Goal: Complete Application Form: Complete application form

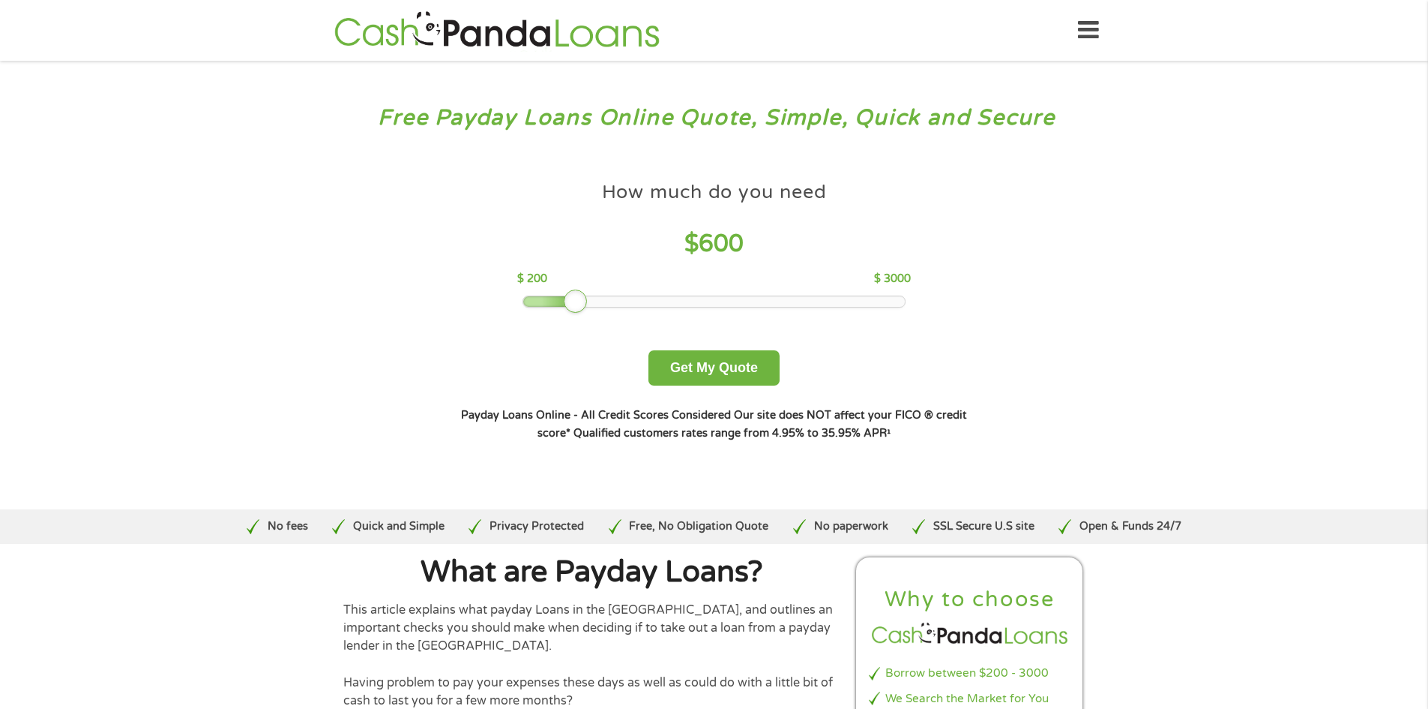
drag, startPoint x: 627, startPoint y: 300, endPoint x: 571, endPoint y: 306, distance: 56.6
click at [571, 306] on div at bounding box center [576, 301] width 24 height 24
click at [689, 363] on button "Get My Quote" at bounding box center [714, 367] width 131 height 35
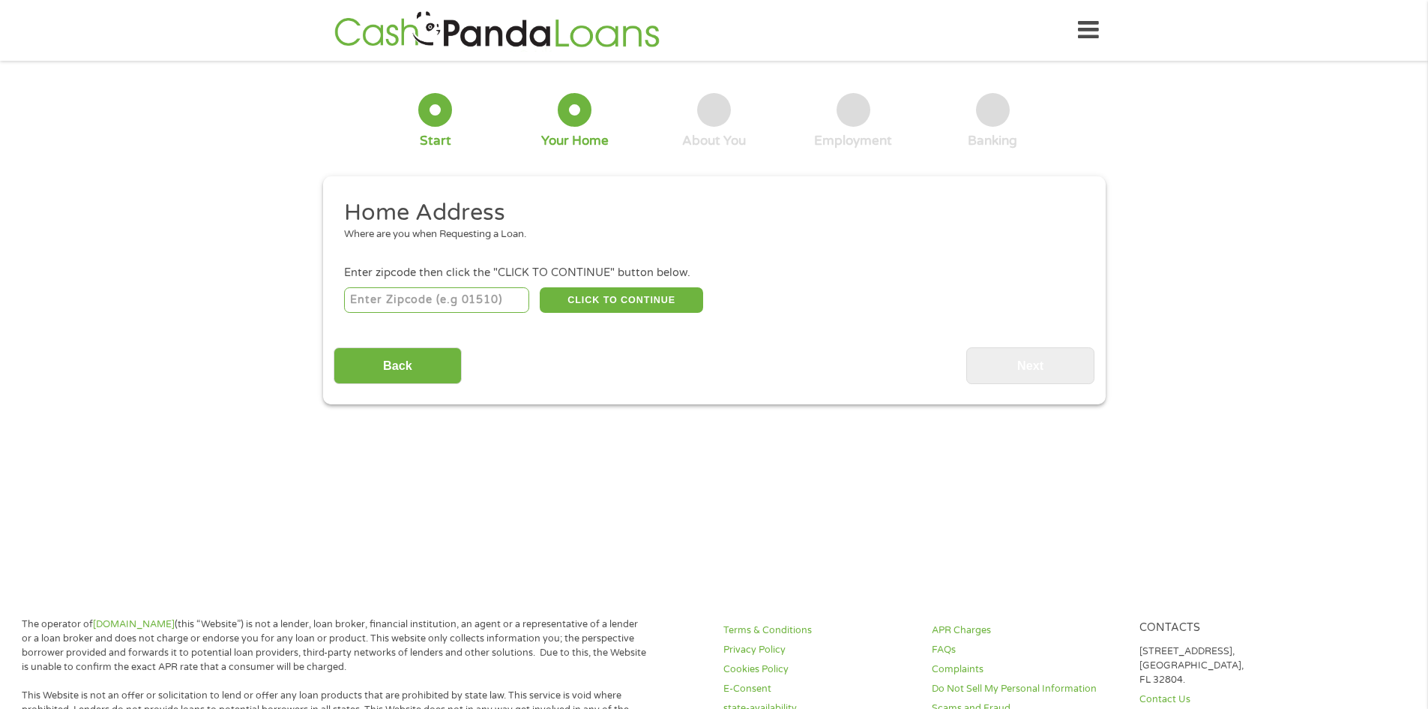
click at [448, 303] on input "number" at bounding box center [436, 299] width 185 height 25
type input "33308"
click at [589, 298] on button "CLICK TO CONTINUE" at bounding box center [621, 299] width 163 height 25
type input "33308"
type input "Fort Lauderdale"
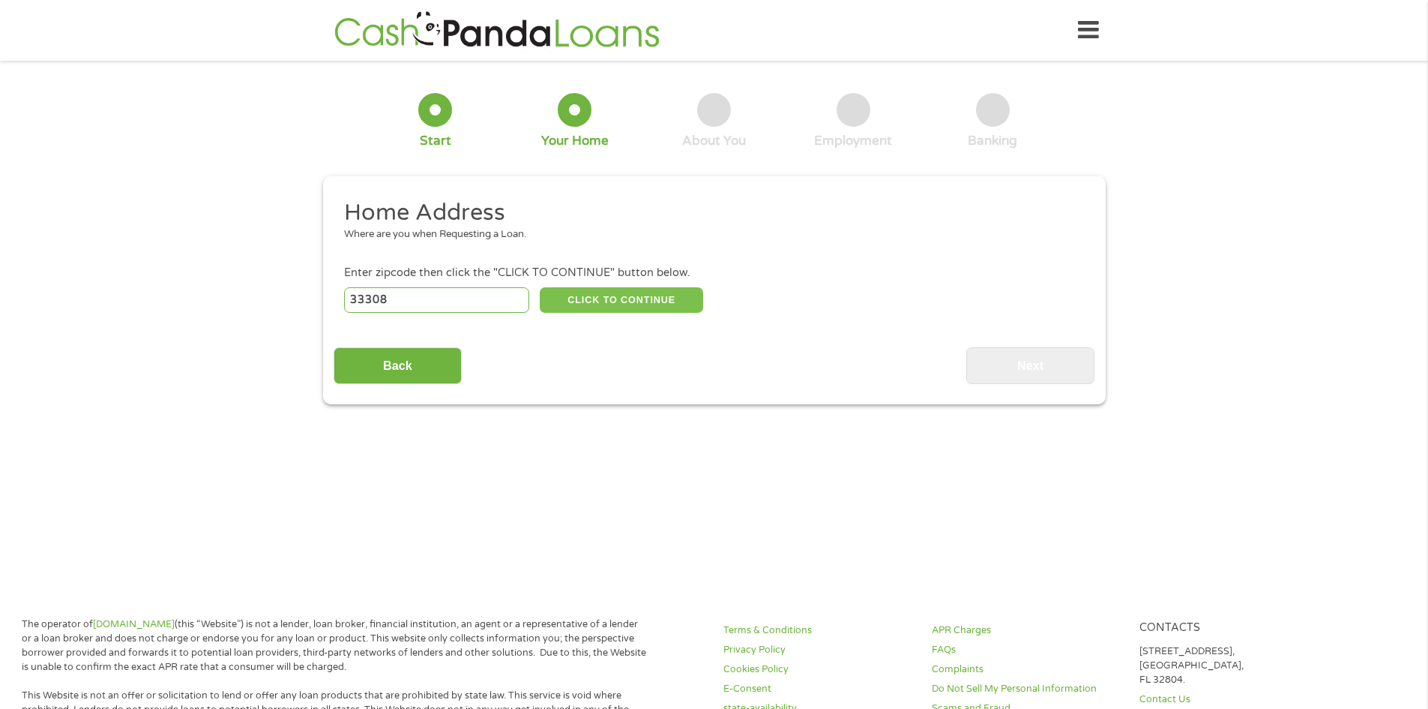
select select "Florida"
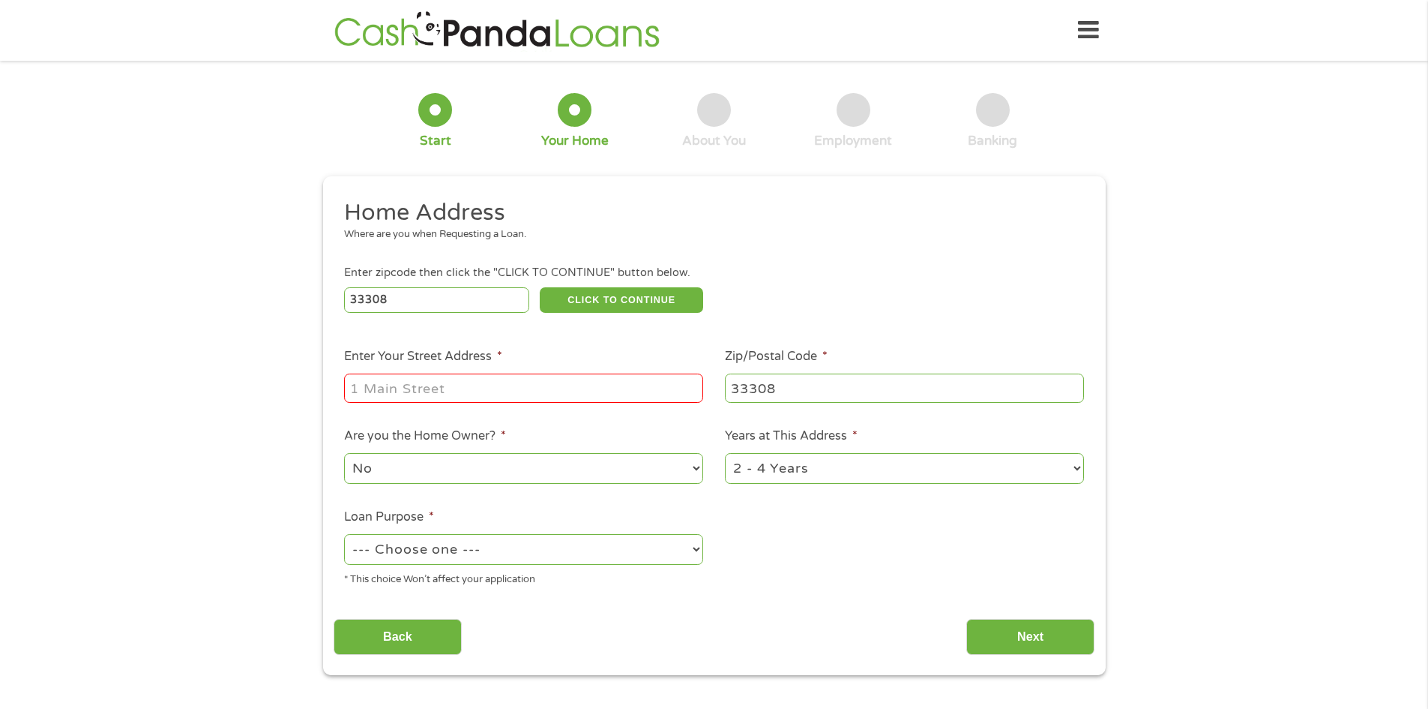
click at [467, 385] on input "Enter Your Street Address *" at bounding box center [523, 387] width 359 height 28
type input "1911 Northeast 51st Court"
click at [740, 469] on select "1 Year or less 1 - 2 Years 2 - 4 Years Over 4 Years" at bounding box center [904, 468] width 359 height 31
select select "12months"
click at [725, 453] on select "1 Year or less 1 - 2 Years 2 - 4 Years Over 4 Years" at bounding box center [904, 468] width 359 height 31
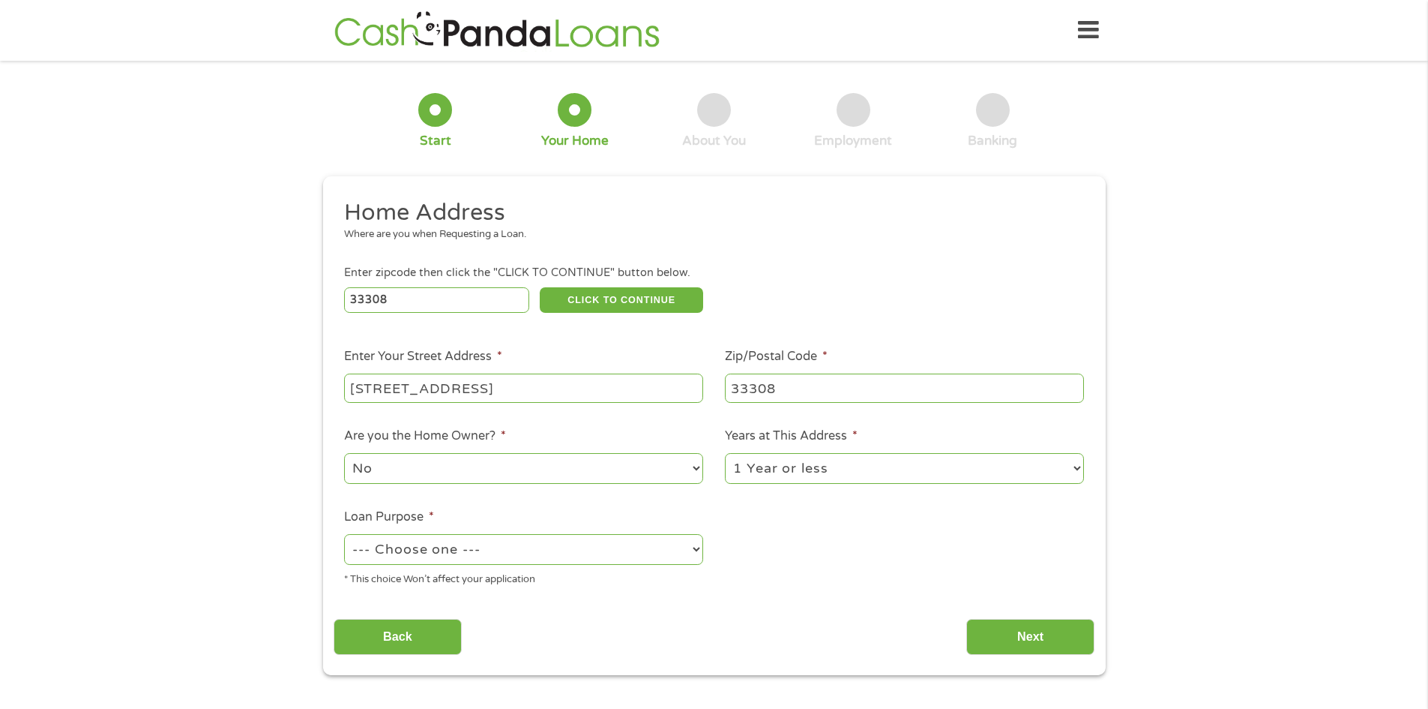
click at [520, 545] on select "--- Choose one --- Pay Bills Debt Consolidation Home Improvement Major Purchase…" at bounding box center [523, 549] width 359 height 31
select select "shorttermcash"
click at [344, 534] on select "--- Choose one --- Pay Bills Debt Consolidation Home Improvement Major Purchase…" at bounding box center [523, 549] width 359 height 31
click at [1020, 630] on input "Next" at bounding box center [1030, 637] width 128 height 37
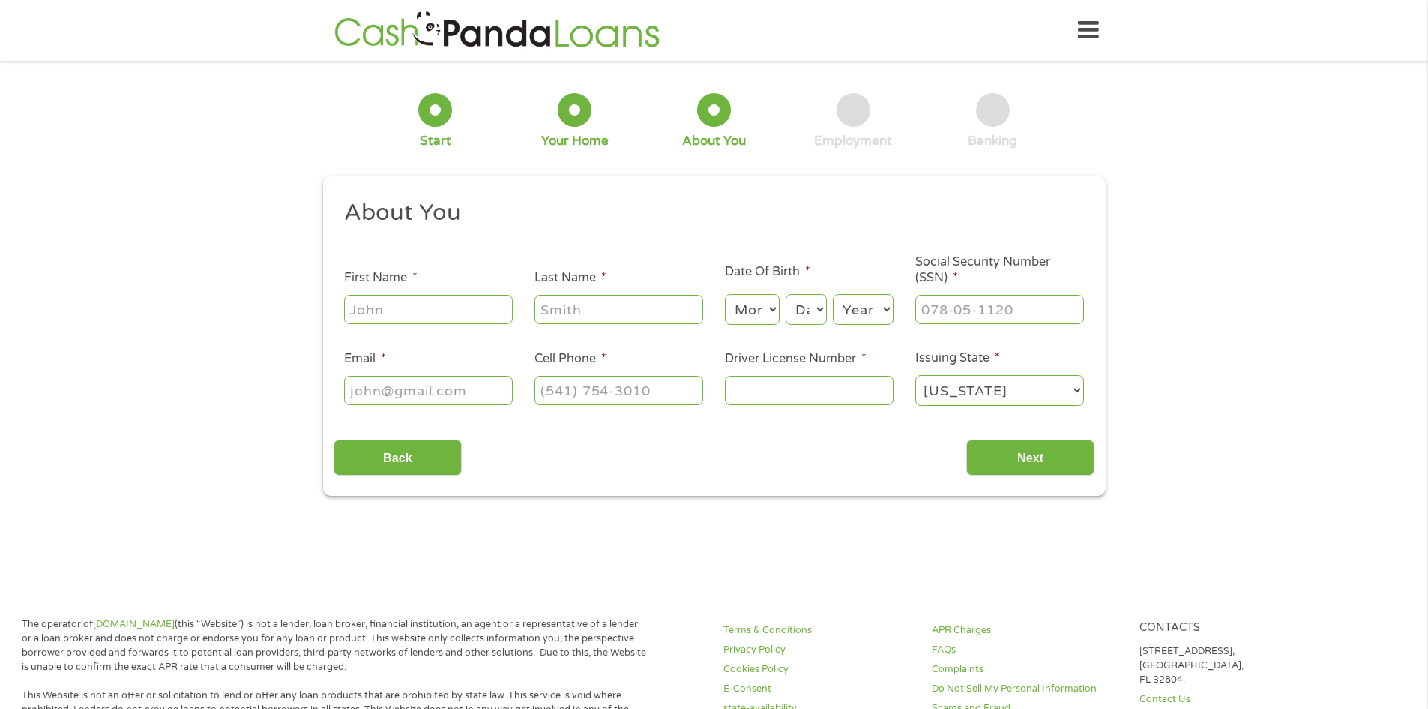
click at [373, 311] on input "First Name *" at bounding box center [428, 309] width 169 height 28
type input "MIRANDA"
type input "TORTORELLI"
type input "6109555351"
select select "Pennsylvania"
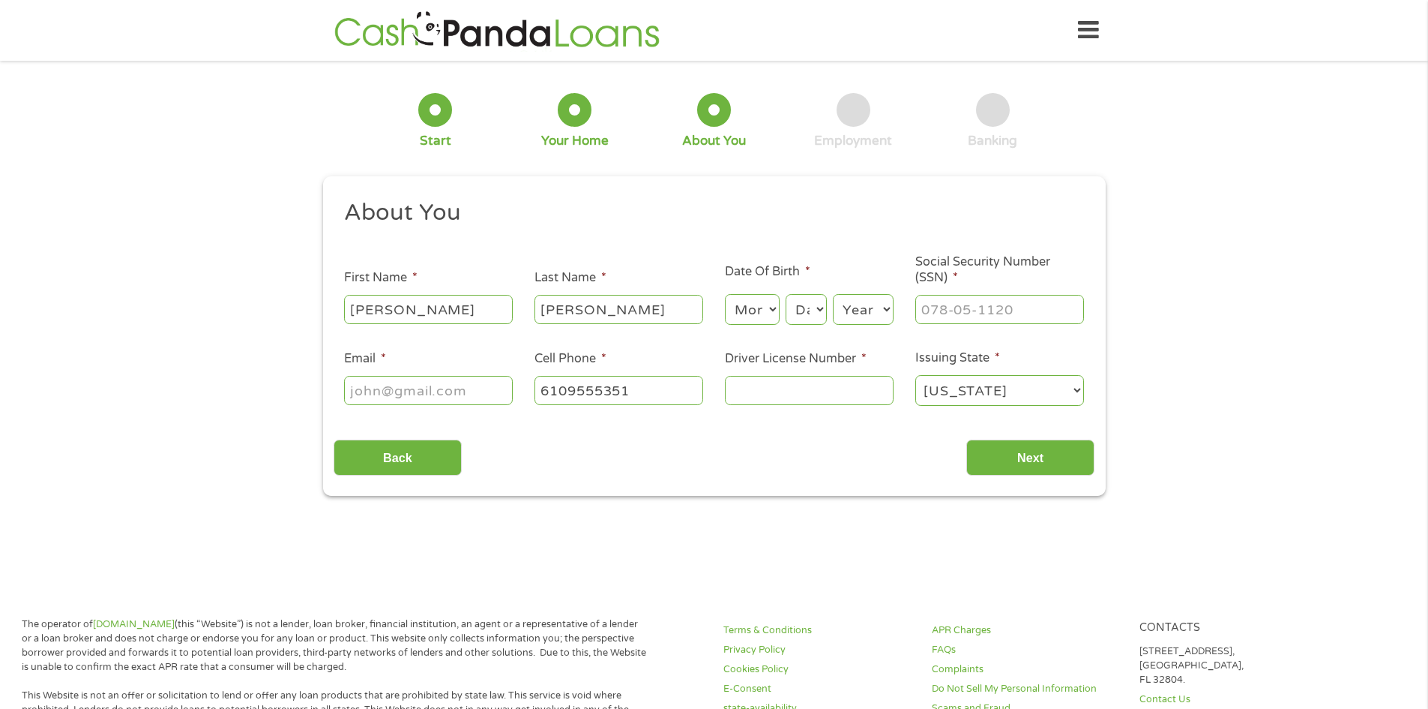
type input "(610) 955-5351"
drag, startPoint x: 642, startPoint y: 307, endPoint x: 497, endPoint y: 295, distance: 145.2
click at [497, 295] on ul "About You This field is hidden when viewing the form Title * --- Choose one ---…" at bounding box center [714, 308] width 761 height 221
type input "WHARTON"
click at [741, 298] on select "Month 1 2 3 4 5 6 7 8 9 10 11 12" at bounding box center [752, 309] width 55 height 31
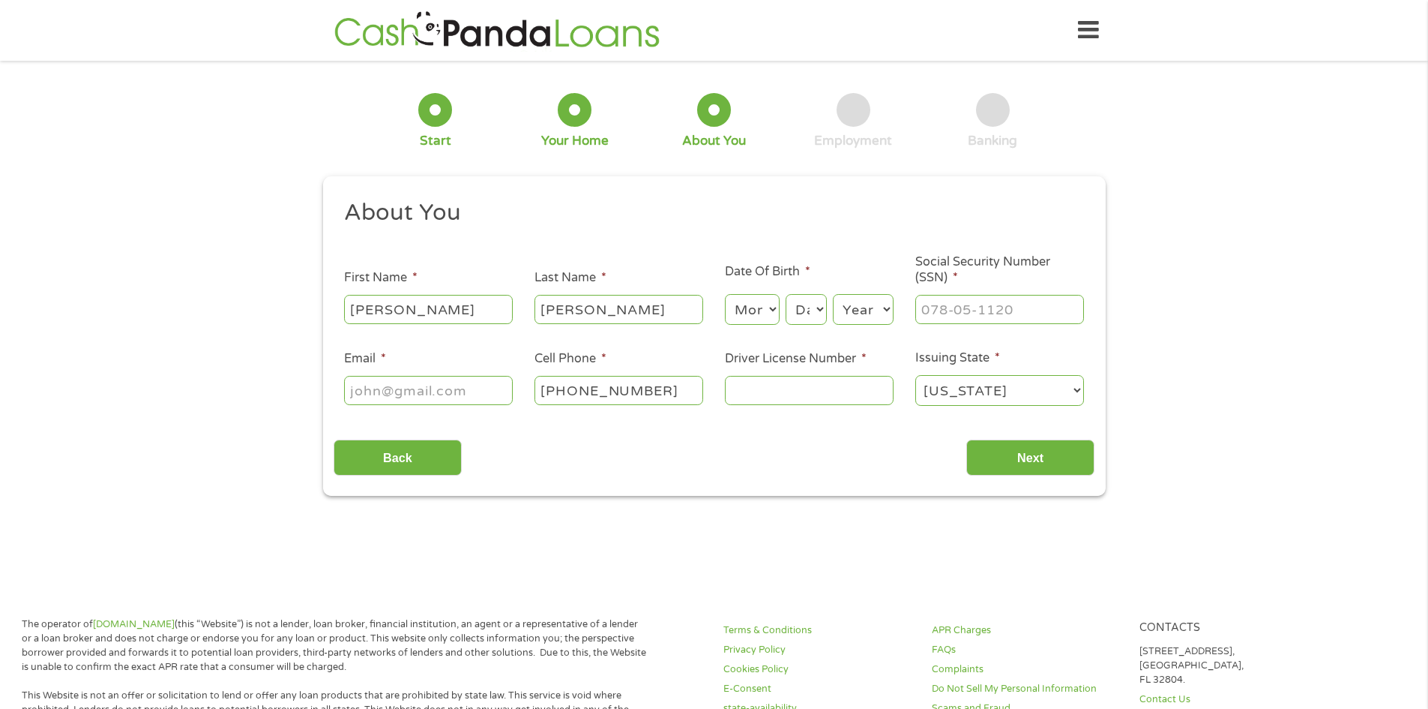
select select "7"
click at [725, 294] on select "Month 1 2 3 4 5 6 7 8 9 10 11 12" at bounding box center [752, 309] width 55 height 31
click at [804, 315] on select "Day 1 2 3 4 5 6 7 8 9 10 11 12 13 14 15 16 17 18 19 20 21 22 23 24 25 26 27 28 …" at bounding box center [806, 309] width 40 height 31
select select "2"
click at [786, 294] on select "Day 1 2 3 4 5 6 7 8 9 10 11 12 13 14 15 16 17 18 19 20 21 22 23 24 25 26 27 28 …" at bounding box center [806, 309] width 40 height 31
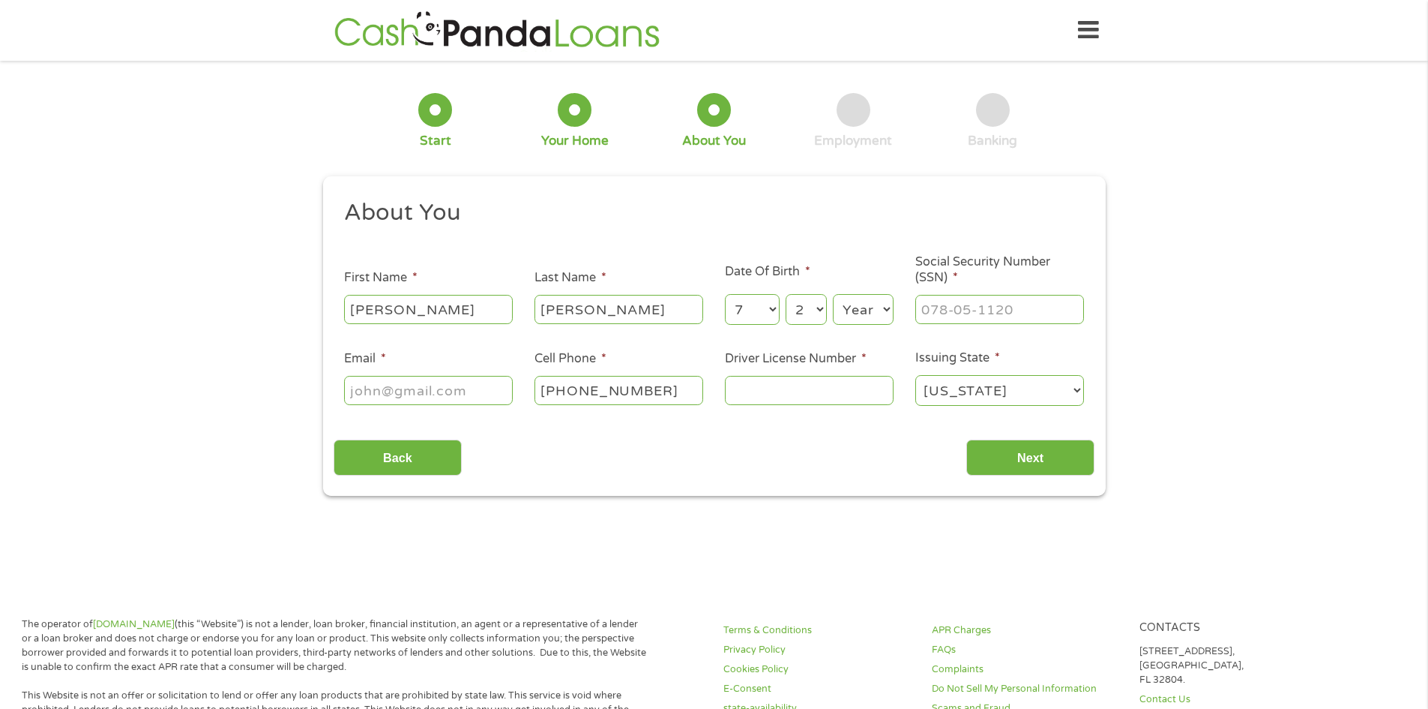
click at [843, 320] on select "Year 2007 2006 2005 2004 2003 2002 2001 2000 1999 1998 1997 1996 1995 1994 1993…" at bounding box center [863, 309] width 61 height 31
select select "1982"
click at [833, 294] on select "Year 2007 2006 2005 2004 2003 2002 2001 2000 1999 1998 1997 1996 1995 1994 1993…" at bounding box center [863, 309] width 61 height 31
click at [959, 313] on input "___-__-____" at bounding box center [999, 309] width 169 height 28
click at [923, 313] on input "___-__-____" at bounding box center [999, 309] width 169 height 28
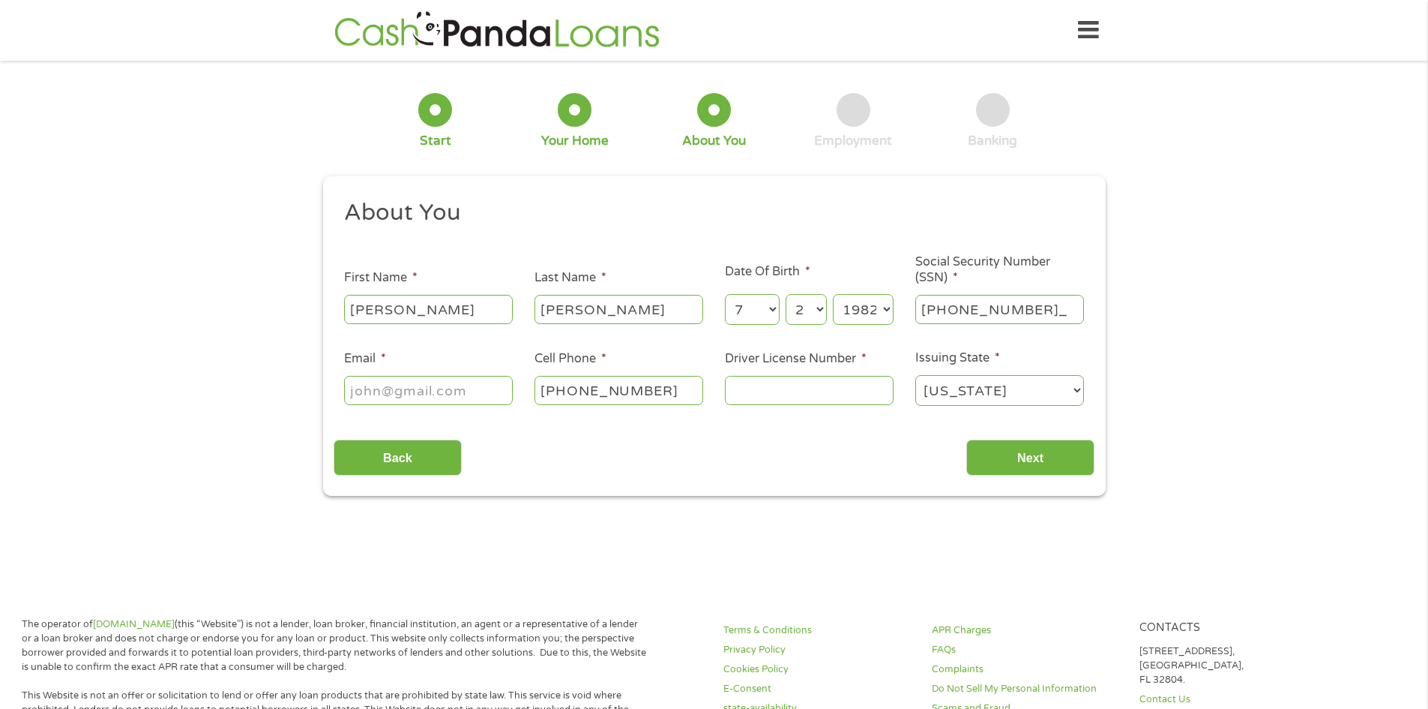
type input "208-62-0695"
click at [435, 387] on input "Email *" at bounding box center [428, 390] width 169 height 28
type input "MWHARTON@ROBERTSOXYGEN.COM"
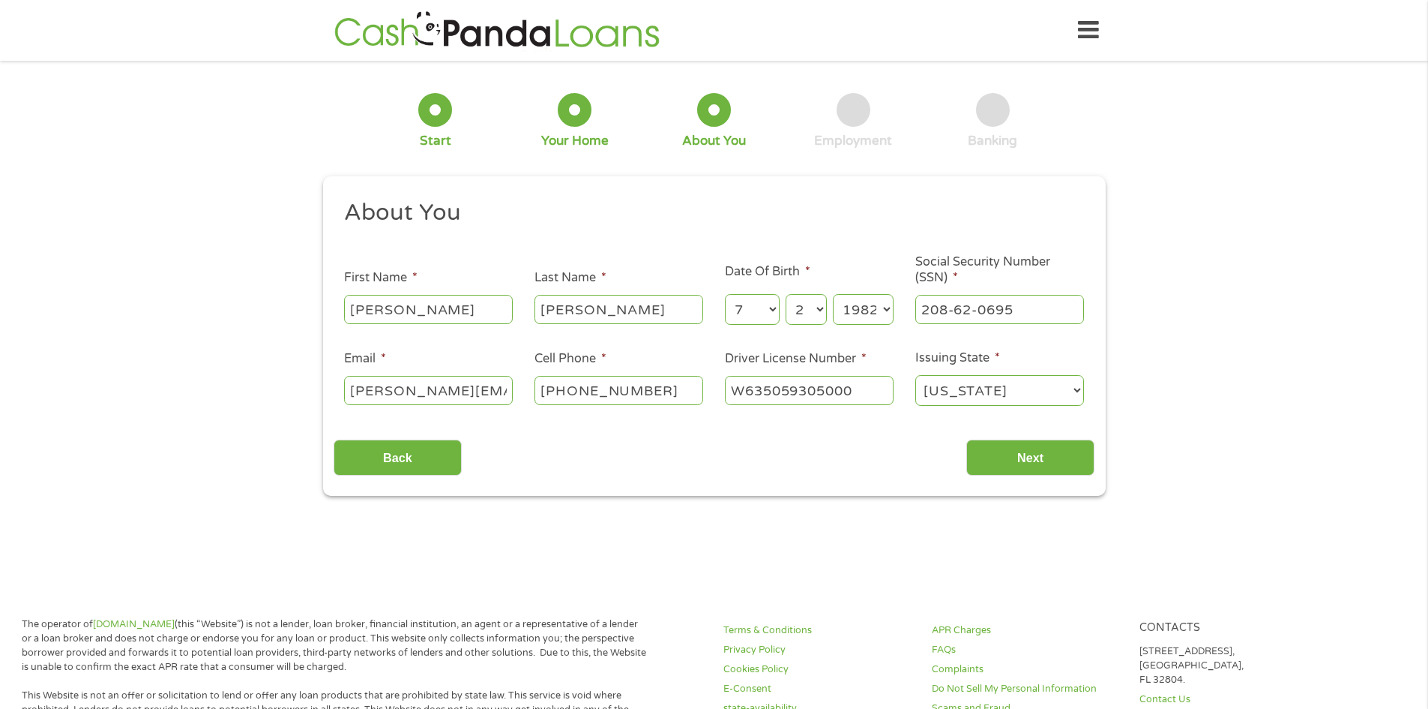
type input "W635059305000"
click at [1002, 396] on select "Alabama Alaska Arizona Arkansas California Colorado Connecticut Delaware Distri…" at bounding box center [999, 390] width 169 height 31
select select "Florida"
click at [915, 375] on select "Alabama Alaska Arizona Arkansas California Colorado Connecticut Delaware Distri…" at bounding box center [999, 390] width 169 height 31
click at [1016, 469] on input "Next" at bounding box center [1030, 457] width 128 height 37
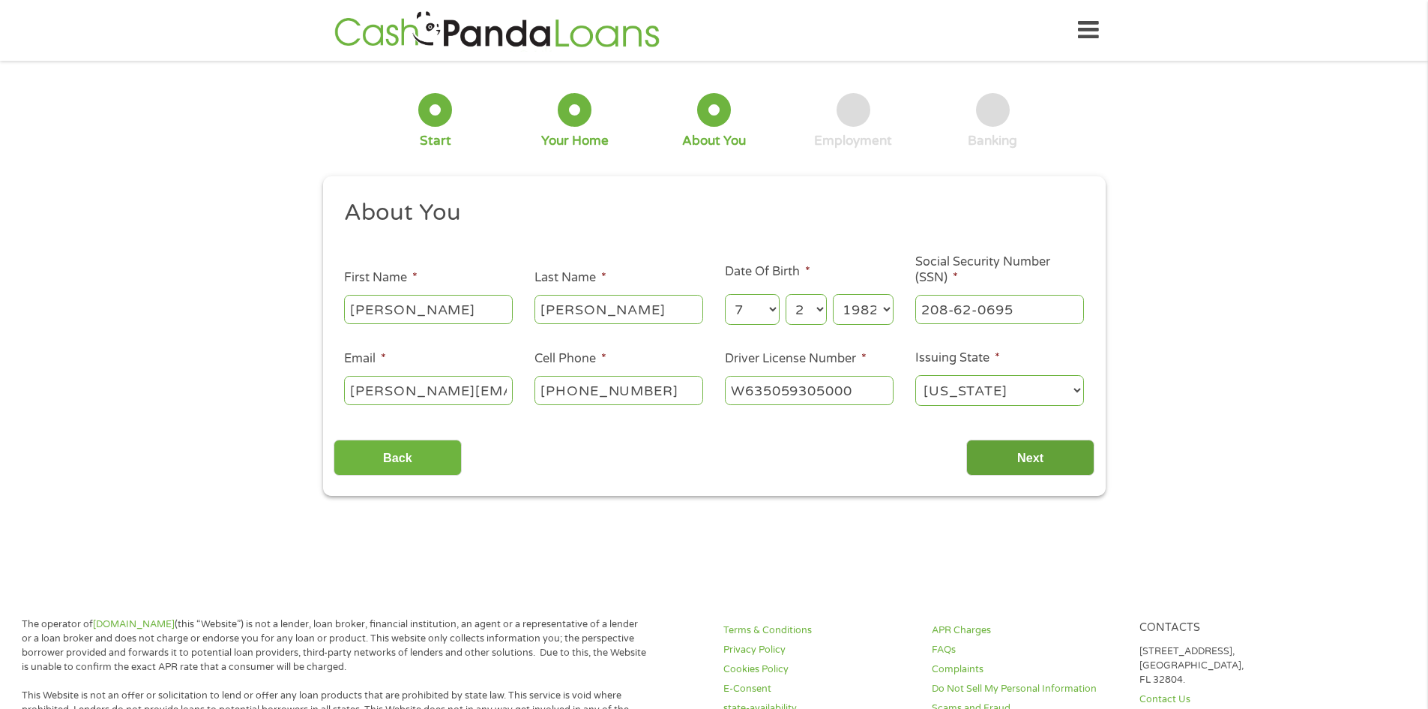
scroll to position [6, 6]
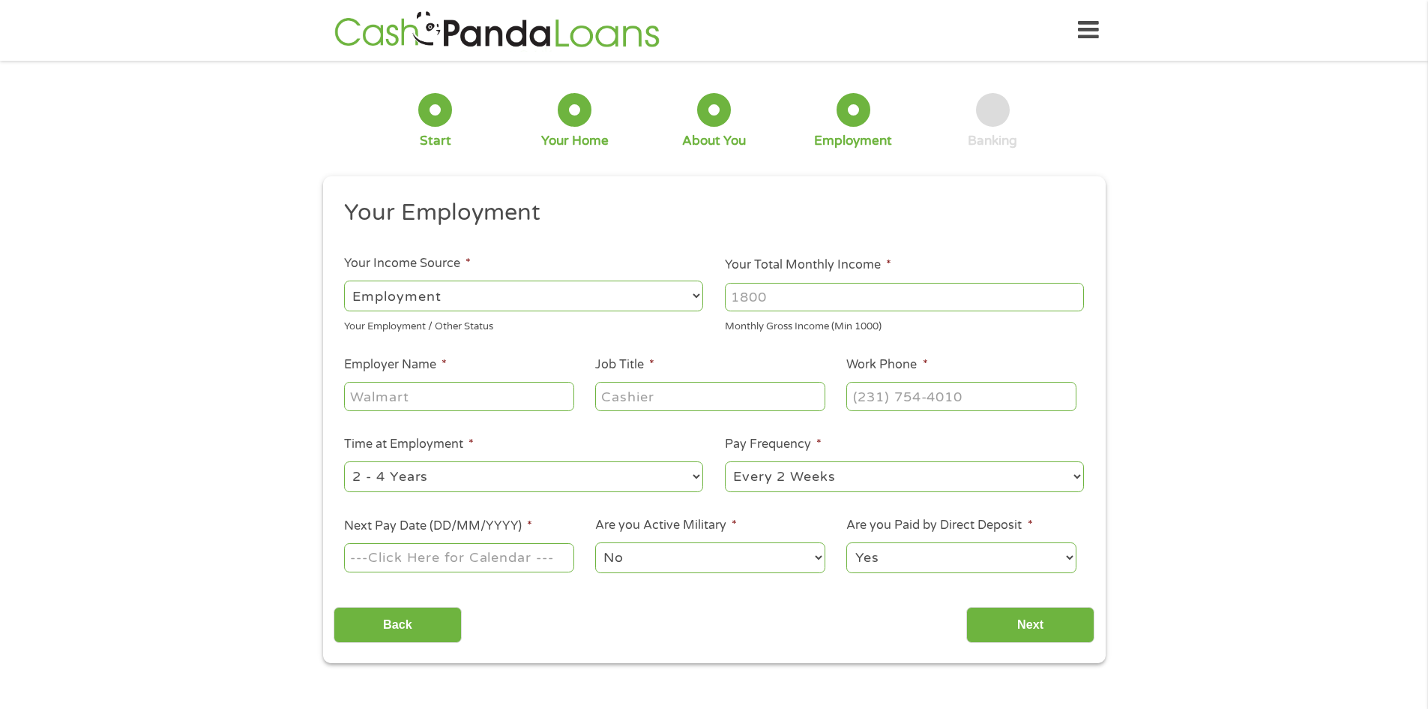
click at [858, 299] on input "Your Total Monthly Income *" at bounding box center [904, 297] width 359 height 28
type input "6000"
click at [469, 396] on input "Employer Name *" at bounding box center [458, 396] width 229 height 28
type input "ROBERTS OXYGEN CO INC"
type input "MANAGER"
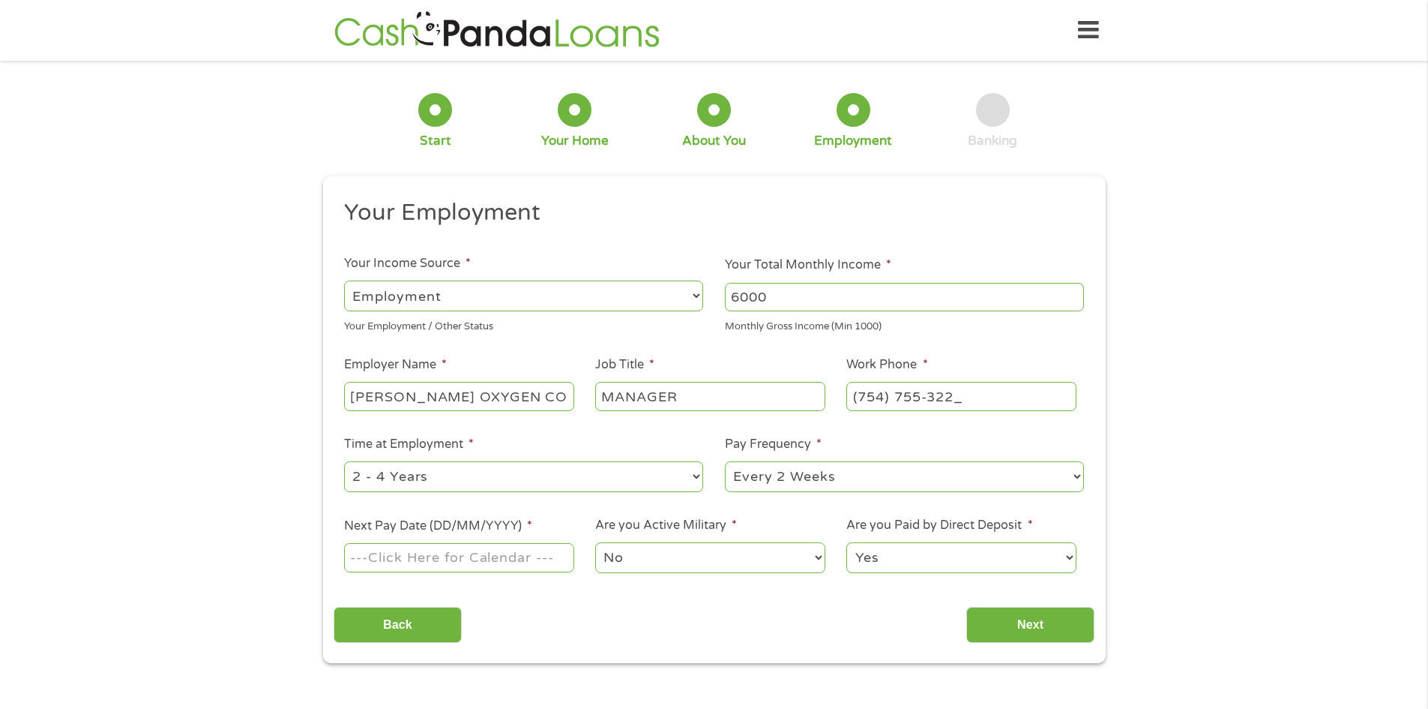
type input "(754) 755-3227"
select select "60months"
select select "semimonthly"
click at [458, 553] on input "Next Pay Date (DD/MM/YYYY) *" at bounding box center [458, 557] width 229 height 28
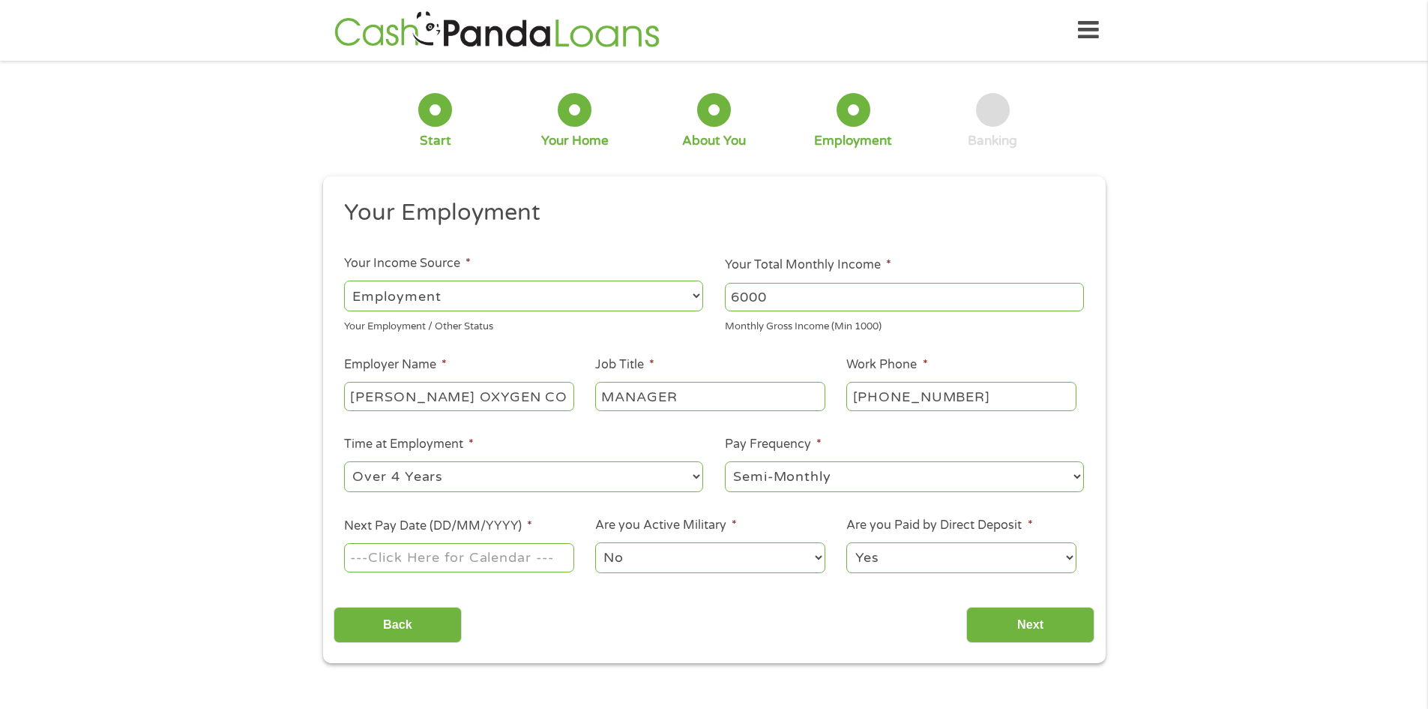
click at [481, 520] on label "Next Pay Date (DD/MM/YYYY) *" at bounding box center [438, 526] width 188 height 16
click at [481, 543] on input "Next Pay Date (DD/MM/YYYY) *" at bounding box center [458, 557] width 229 height 28
drag, startPoint x: 444, startPoint y: 546, endPoint x: 439, endPoint y: 556, distance: 10.7
click at [442, 547] on input "Next Pay Date (DD/MM/YYYY) *" at bounding box center [458, 557] width 229 height 28
click at [438, 559] on input "Next Pay Date (DD/MM/YYYY) *" at bounding box center [458, 557] width 229 height 28
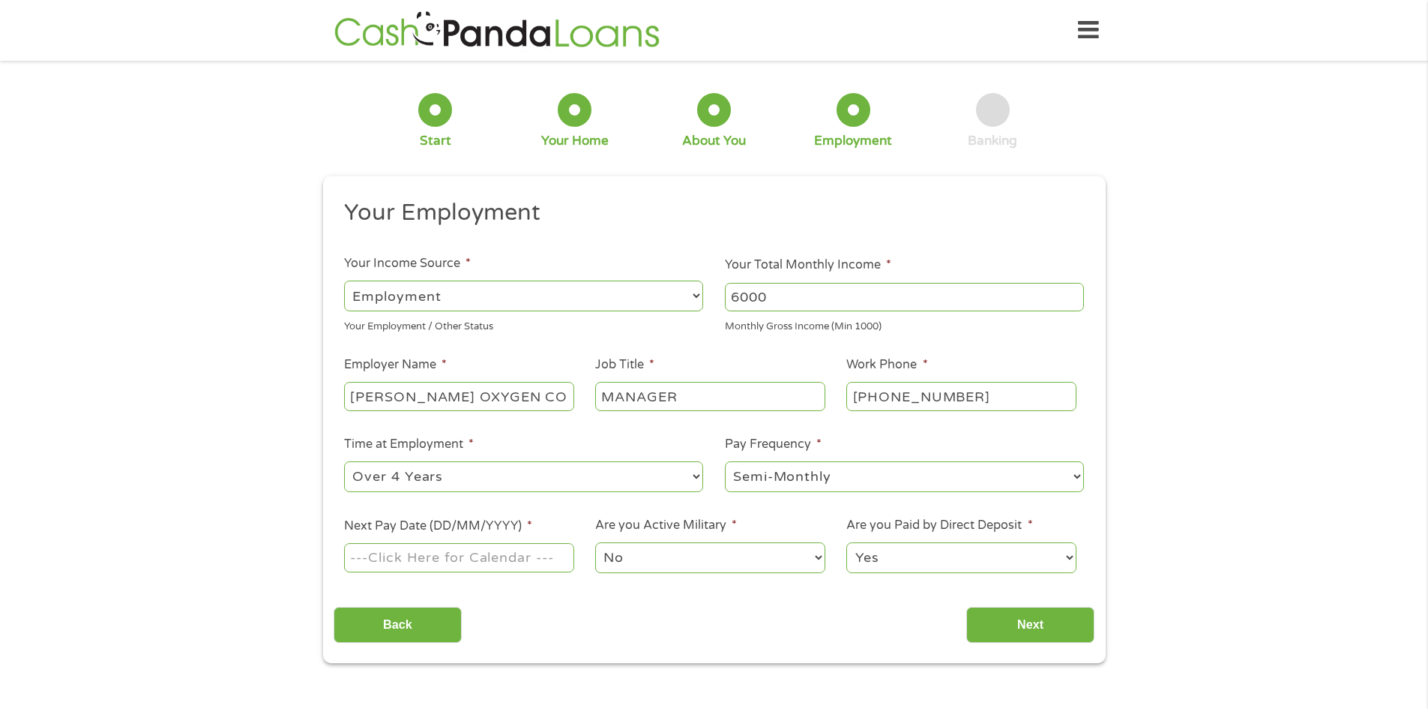
click at [438, 559] on input "Next Pay Date (DD/MM/YYYY) *" at bounding box center [458, 557] width 229 height 28
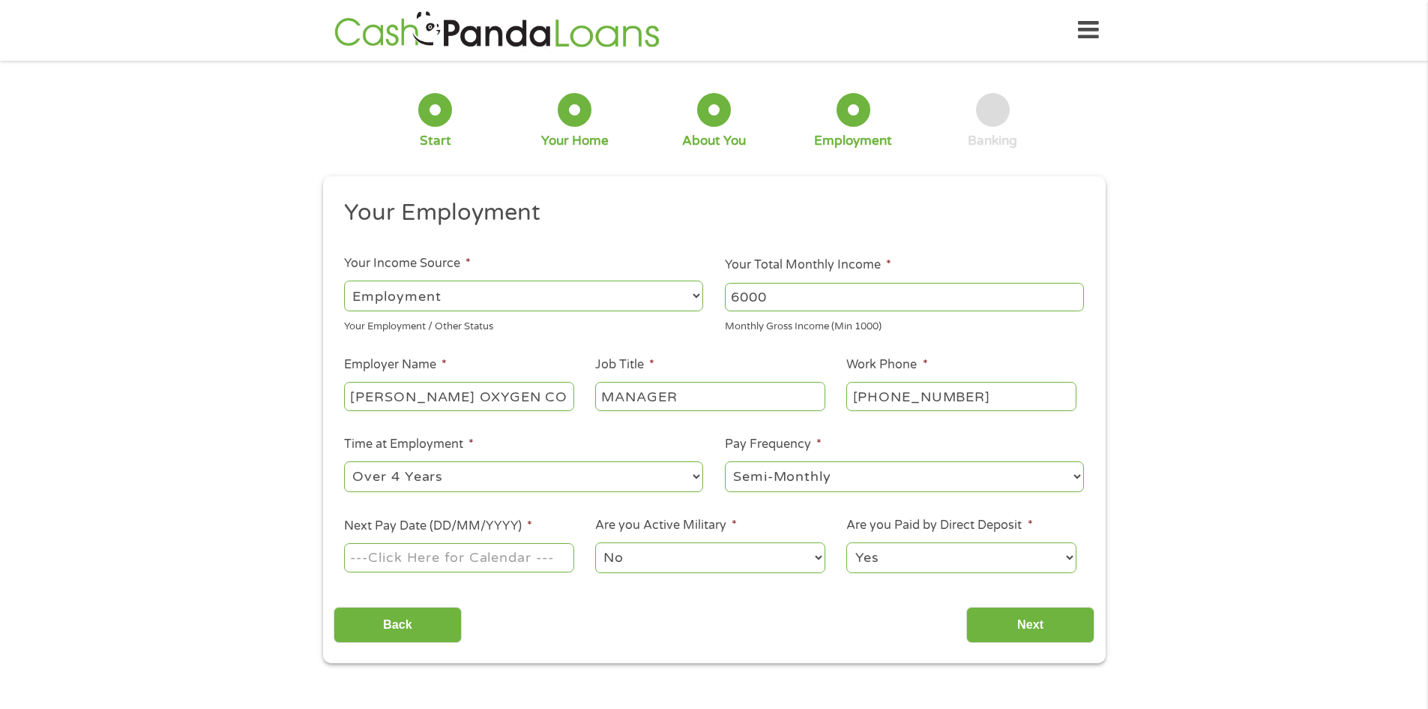
click at [518, 562] on input "Next Pay Date (DD/MM/YYYY) *" at bounding box center [458, 557] width 229 height 28
type input "09/15/2025"
click at [1007, 613] on input "Next" at bounding box center [1030, 625] width 128 height 37
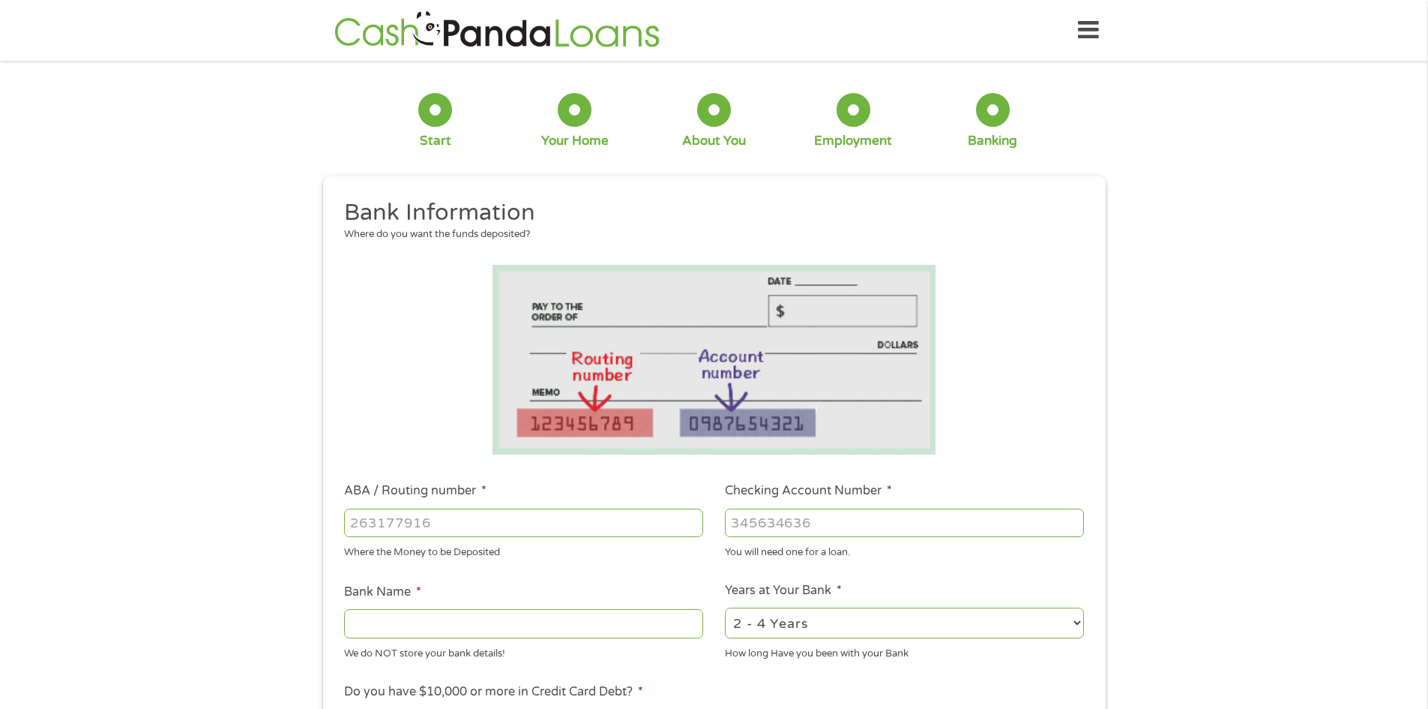
click at [375, 514] on input "ABA / Routing number *" at bounding box center [523, 522] width 359 height 28
type input "231372691"
type input "SANTANDER"
type input "231372691"
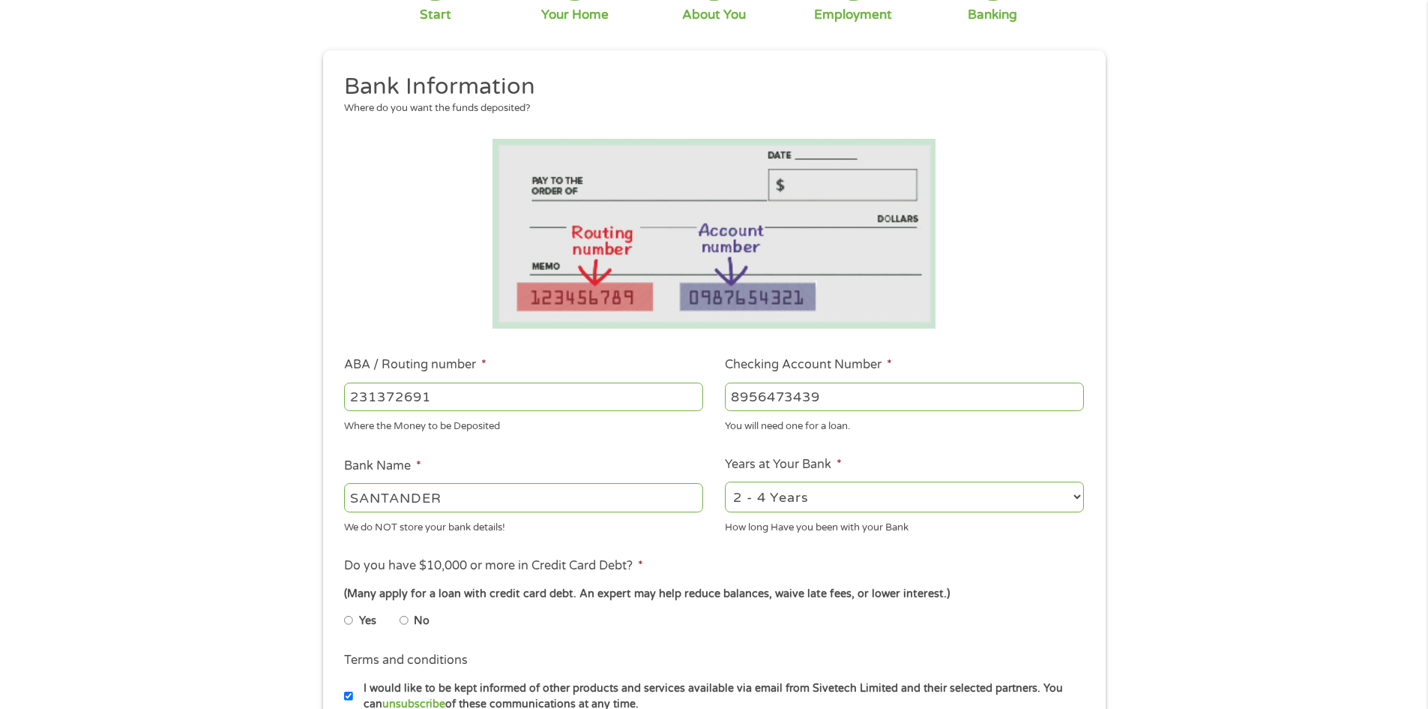
scroll to position [150, 0]
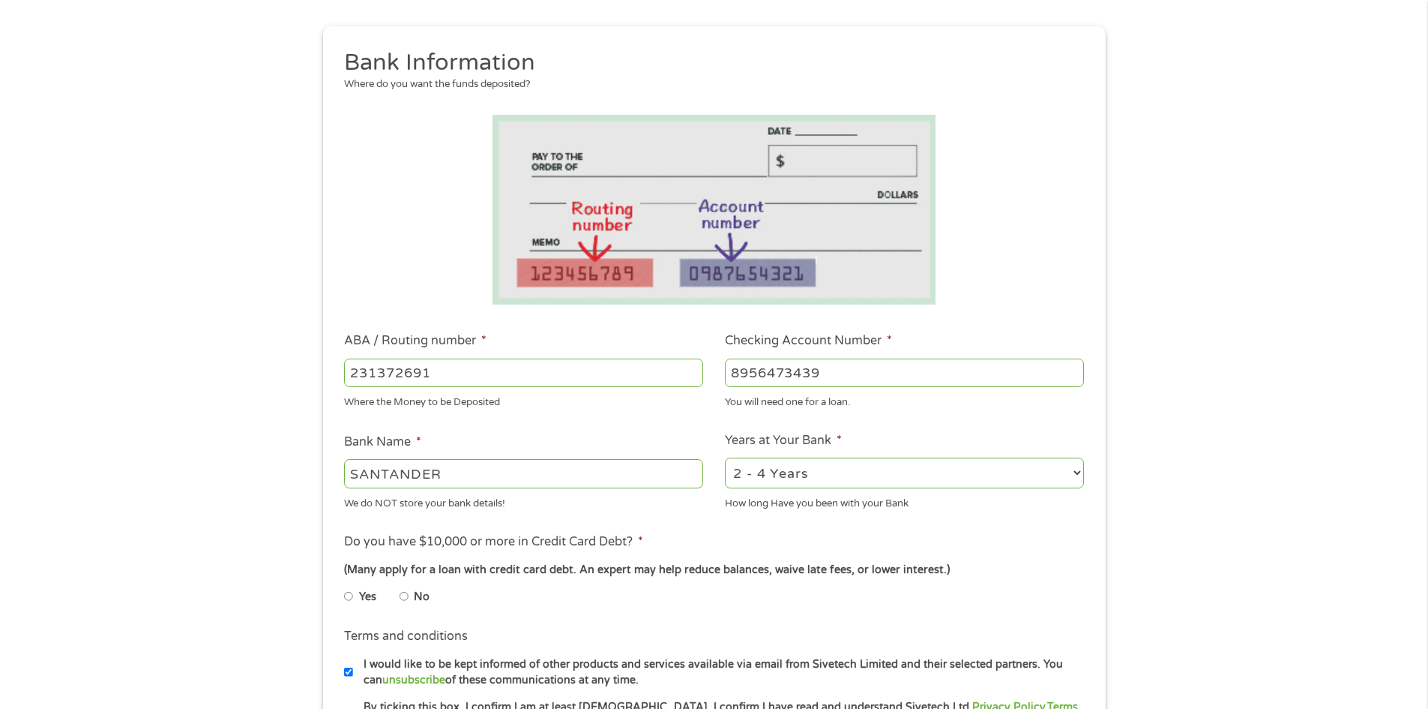
type input "8956473439"
click at [788, 477] on select "2 - 4 Years 6 - 12 Months 1 - 2 Years Over 4 Years" at bounding box center [904, 472] width 359 height 31
select select "24months"
click at [725, 457] on select "2 - 4 Years 6 - 12 Months 1 - 2 Years Over 4 Years" at bounding box center [904, 472] width 359 height 31
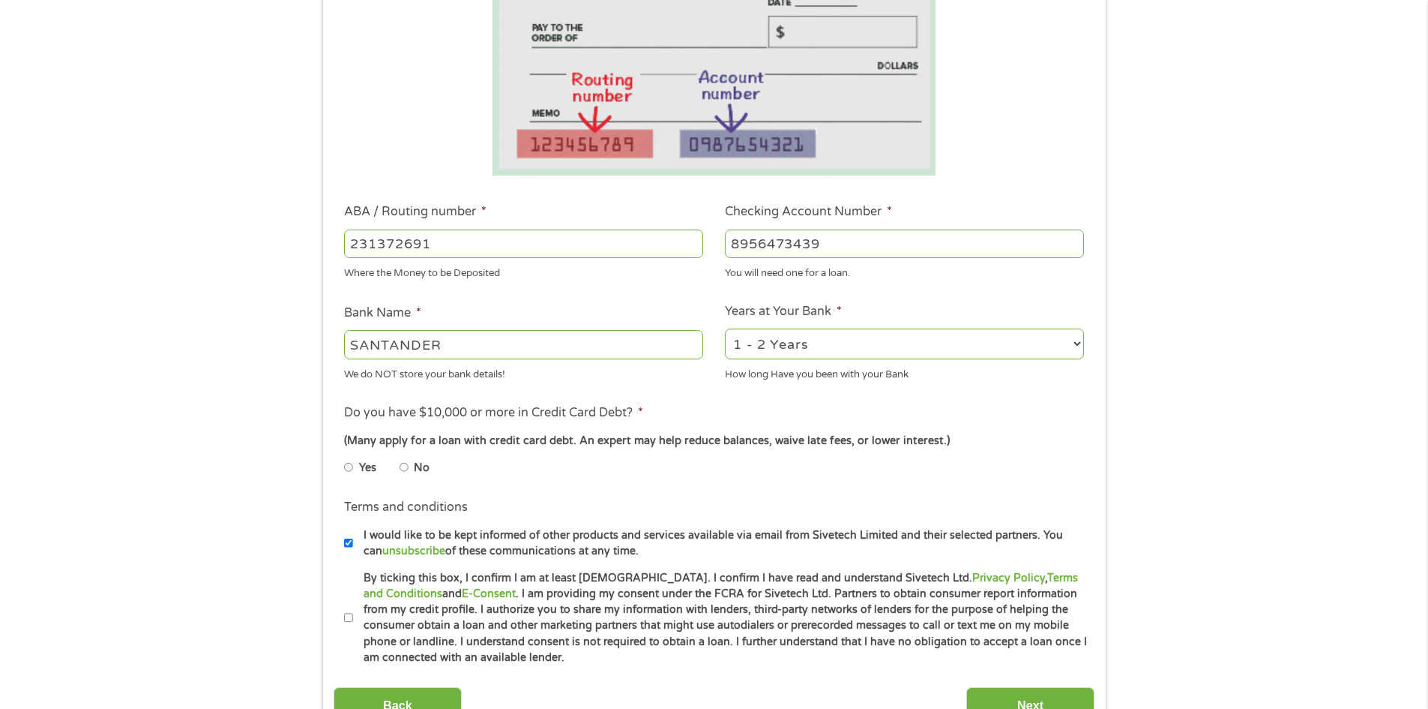
scroll to position [300, 0]
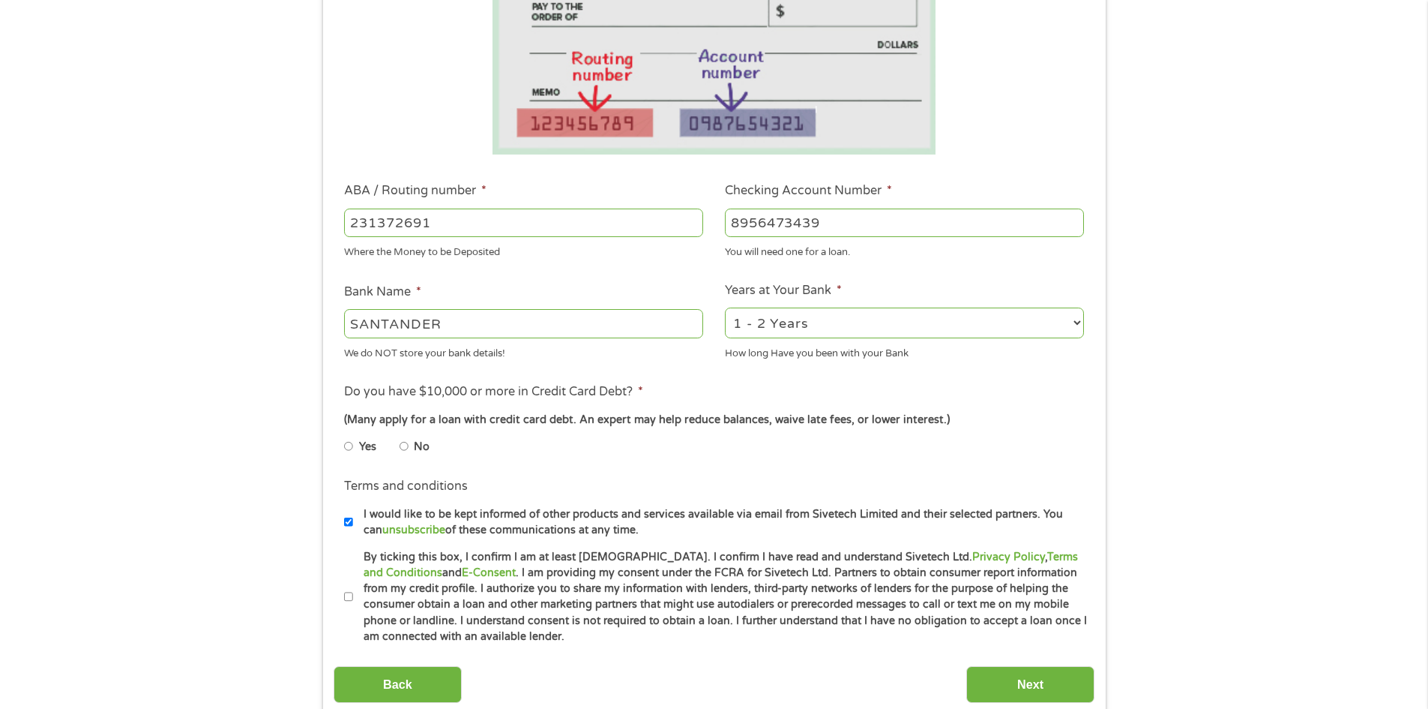
click at [404, 446] on input "No" at bounding box center [404, 446] width 9 height 24
radio input "true"
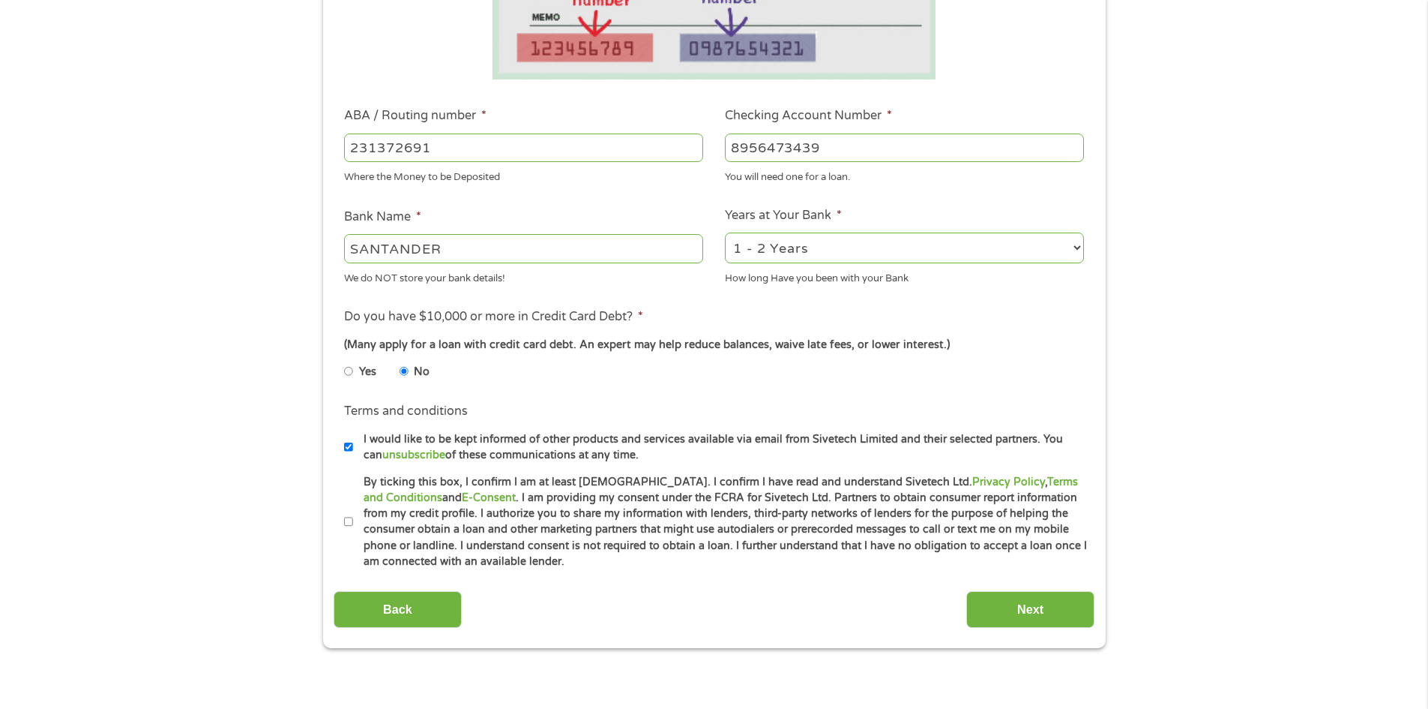
click at [349, 519] on input "By ticking this box, I confirm I am at least 18 years old. I confirm I have rea…" at bounding box center [348, 522] width 9 height 24
checkbox input "true"
click at [990, 592] on input "Next" at bounding box center [1030, 609] width 128 height 37
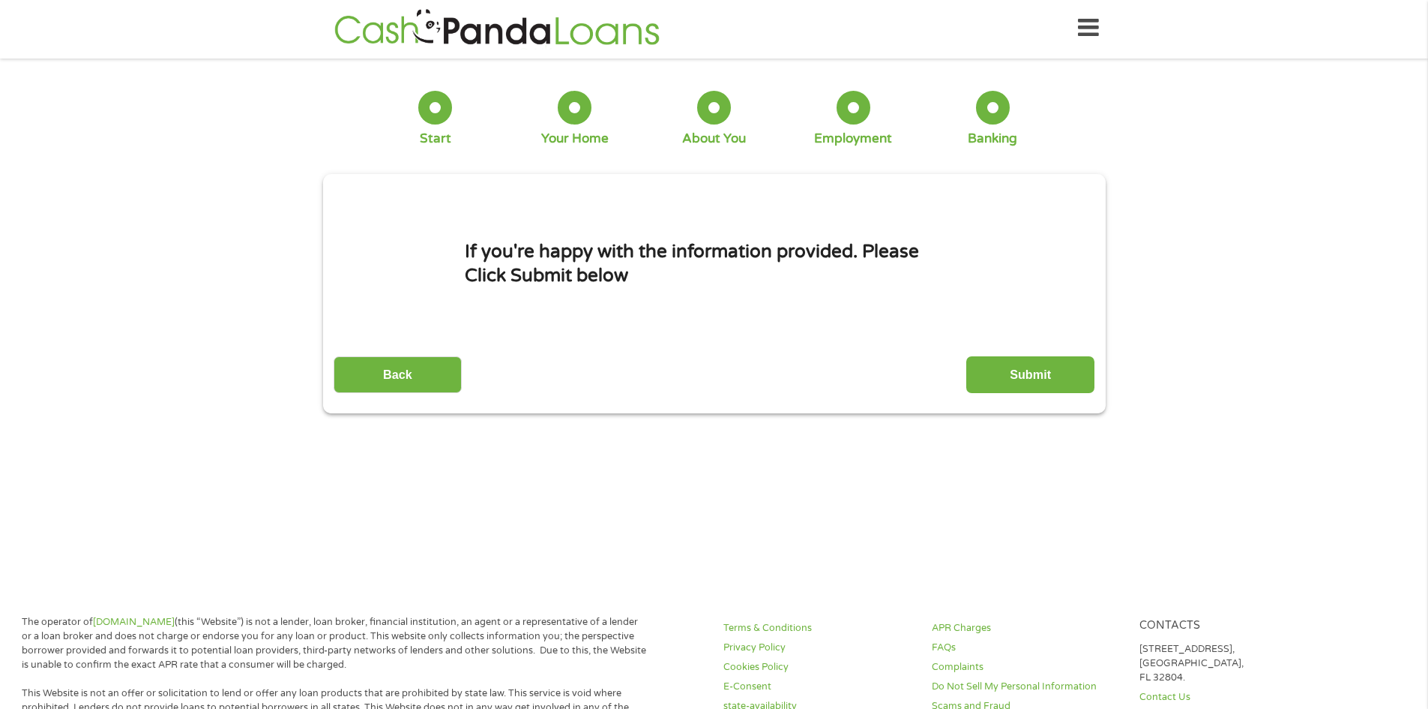
scroll to position [0, 0]
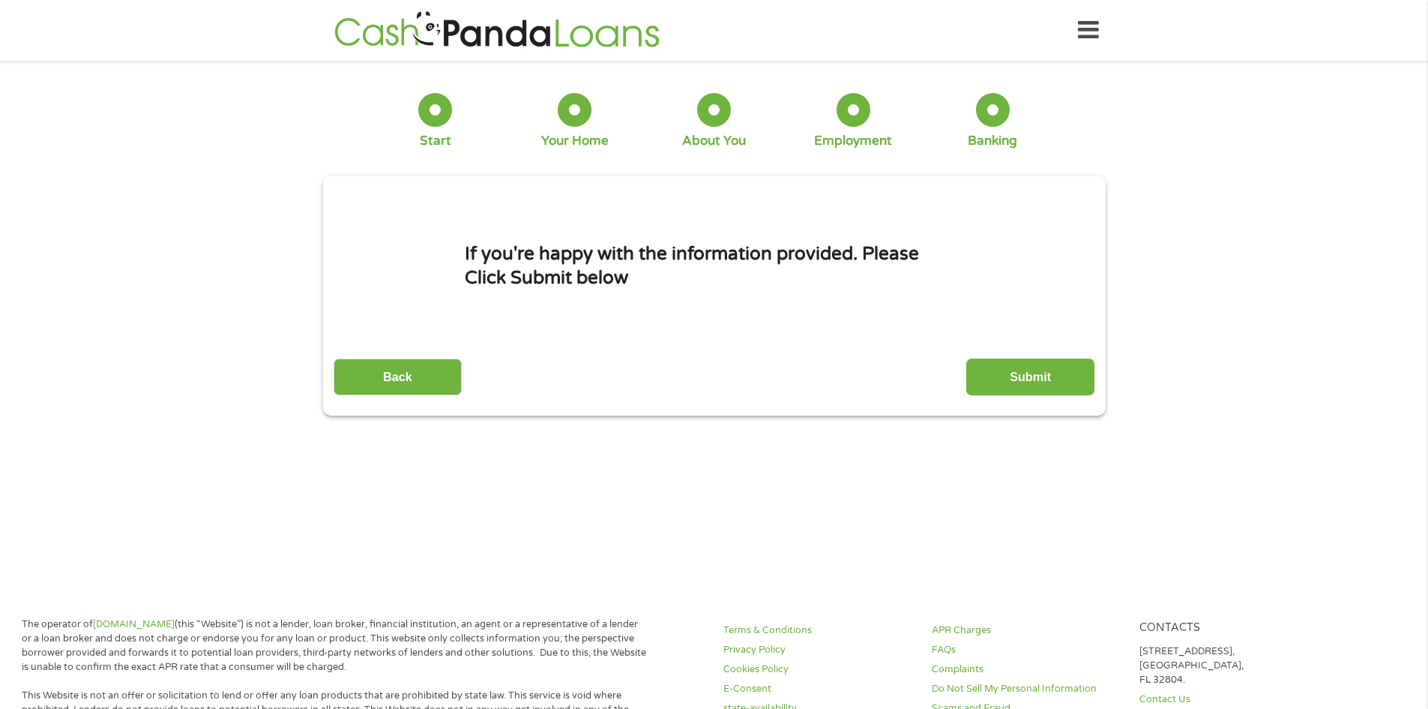
click at [1020, 385] on input "Submit" at bounding box center [1030, 376] width 128 height 37
